Goal: Transaction & Acquisition: Purchase product/service

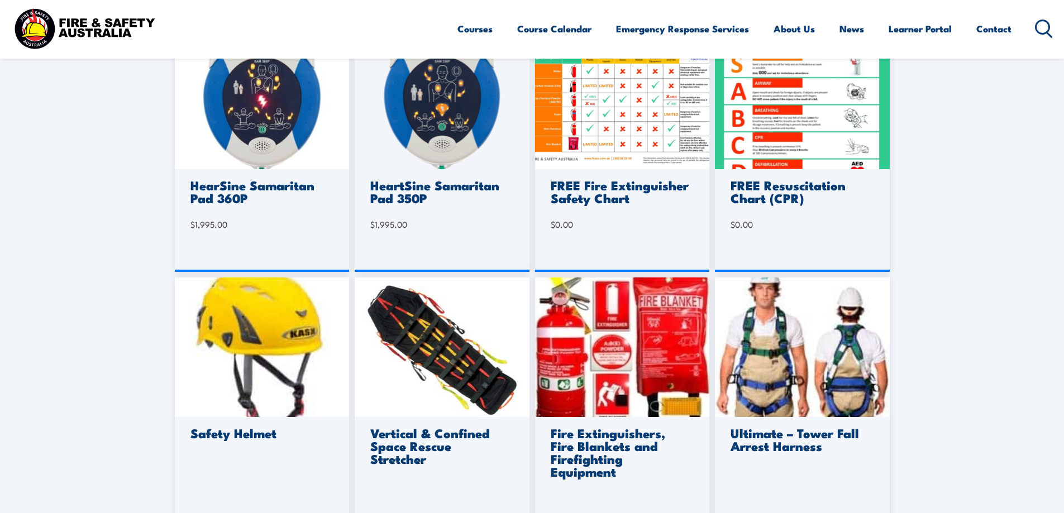
scroll to position [558, 0]
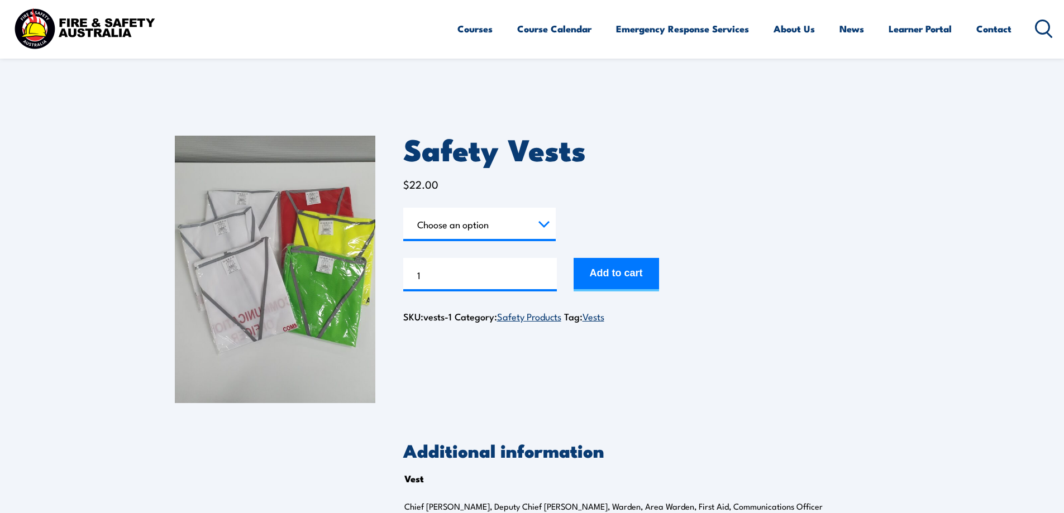
click at [489, 226] on select "Choose an option Chief [PERSON_NAME] Deputy Chief Warden Warden Area Warden Fir…" at bounding box center [479, 224] width 152 height 33
click at [403, 208] on select "Choose an option Chief [PERSON_NAME] Deputy Chief Warden Warden Area Warden Fir…" at bounding box center [479, 224] width 152 height 33
select select "Chief Warden"
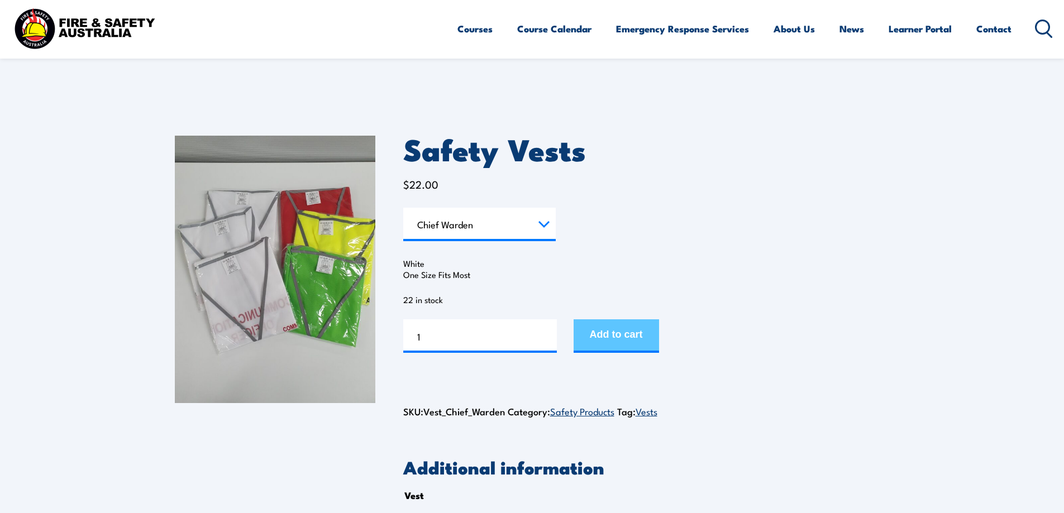
click at [618, 336] on button "Add to cart" at bounding box center [615, 335] width 85 height 33
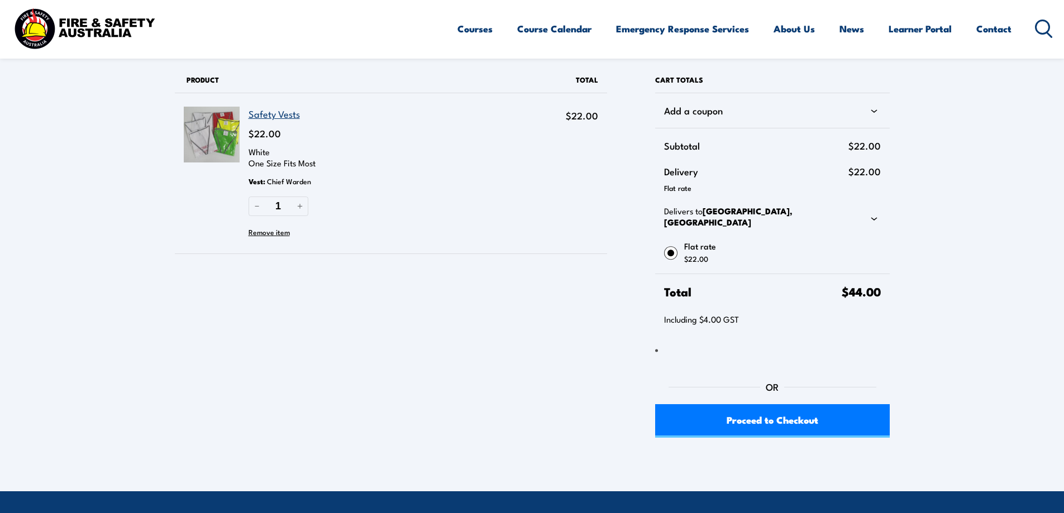
click at [274, 116] on link "Safety Vests" at bounding box center [273, 114] width 51 height 14
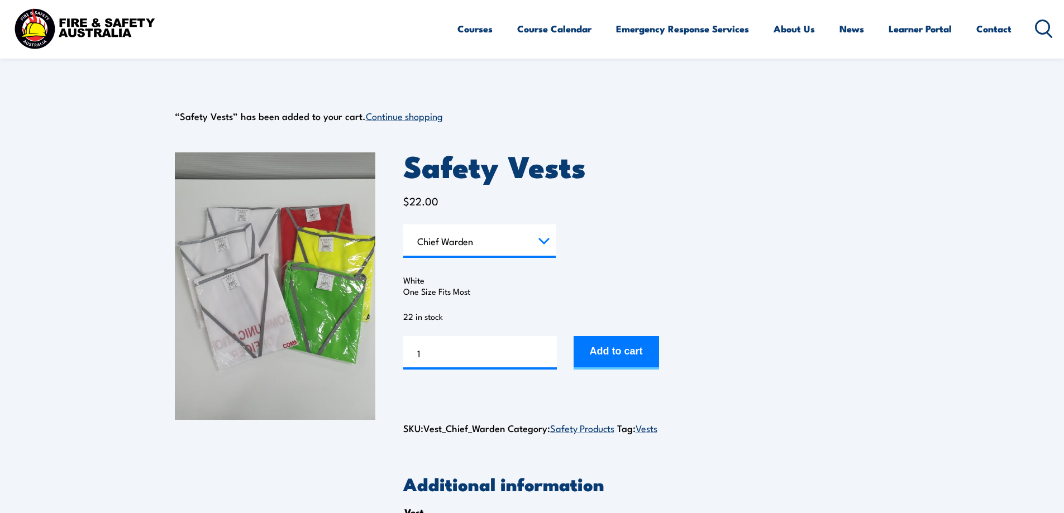
click at [487, 251] on select "Choose an option Chief Warden Deputy Chief Warden Warden Area Warden First Aid …" at bounding box center [479, 240] width 152 height 33
click at [403, 224] on select "Choose an option Chief Warden Deputy Chief Warden Warden Area Warden First Aid …" at bounding box center [479, 240] width 152 height 33
click at [521, 245] on select "Choose an option Chief Warden Deputy Chief Warden Warden Area Warden First Aid …" at bounding box center [479, 240] width 152 height 33
click at [403, 224] on select "Choose an option Chief Warden Deputy Chief Warden Warden Area Warden First Aid …" at bounding box center [479, 240] width 152 height 33
select select "Warden"
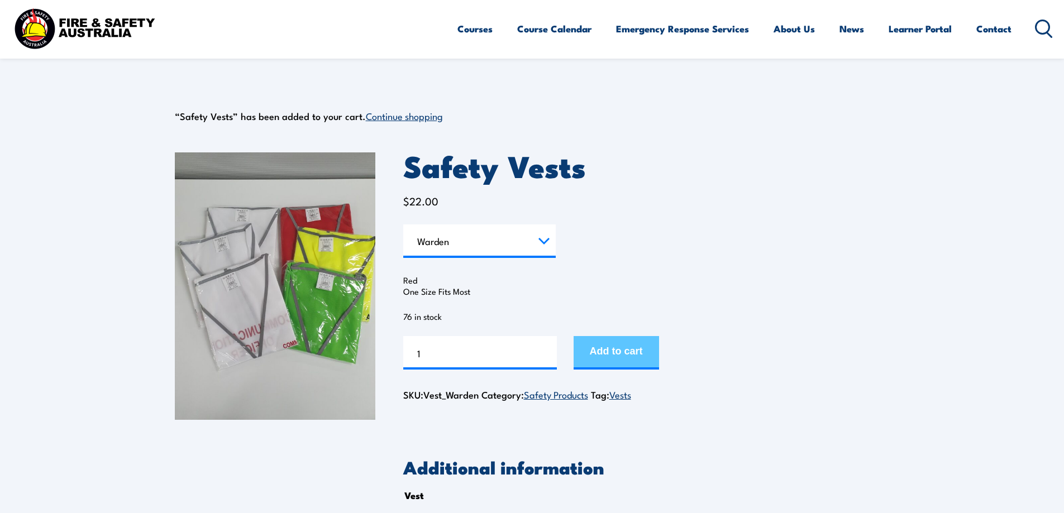
click at [620, 352] on button "Add to cart" at bounding box center [615, 352] width 85 height 33
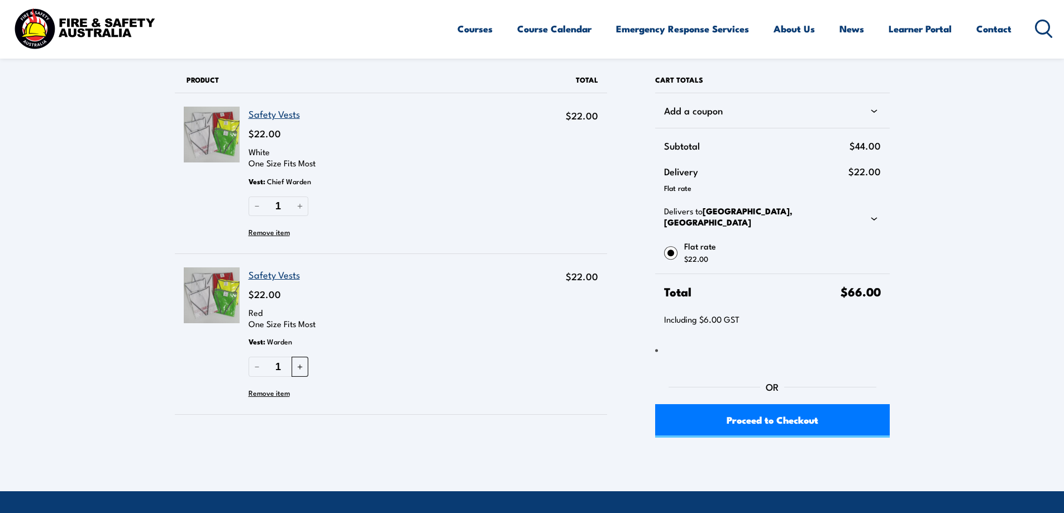
click at [304, 364] on button "＋" at bounding box center [299, 367] width 17 height 20
click at [255, 369] on button "－" at bounding box center [256, 367] width 17 height 20
type input "2"
